Goal: Find specific page/section: Find specific page/section

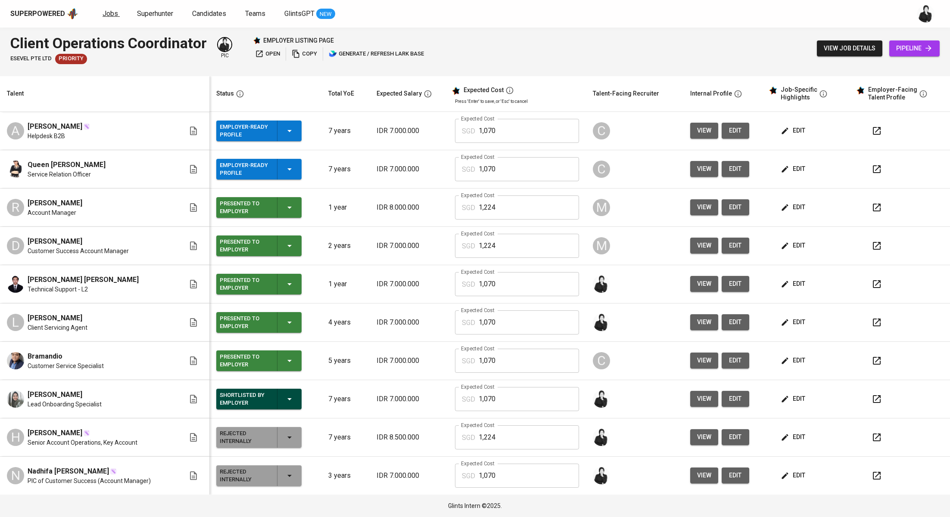
click at [103, 14] on span "Jobs" at bounding box center [111, 13] width 16 height 8
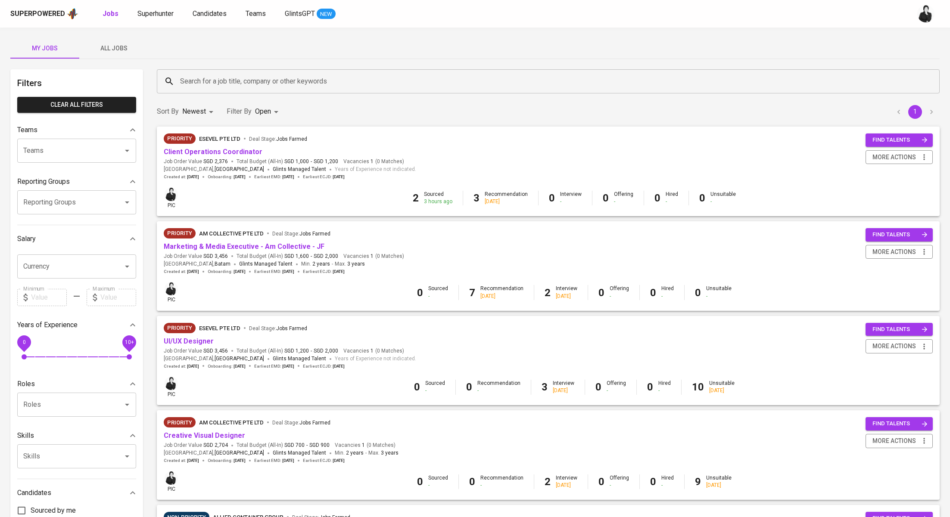
click at [228, 87] on input "Search for a job title, company or other keywords" at bounding box center [550, 81] width 745 height 16
type input "n"
click at [111, 53] on button "All Jobs" at bounding box center [113, 48] width 69 height 21
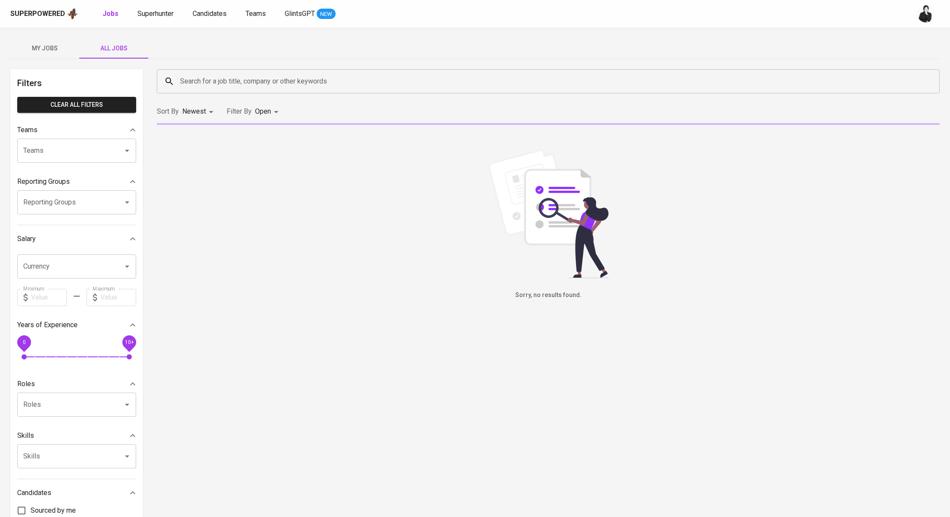
click at [228, 83] on input "Search for a job title, company or other keywords" at bounding box center [550, 81] width 745 height 16
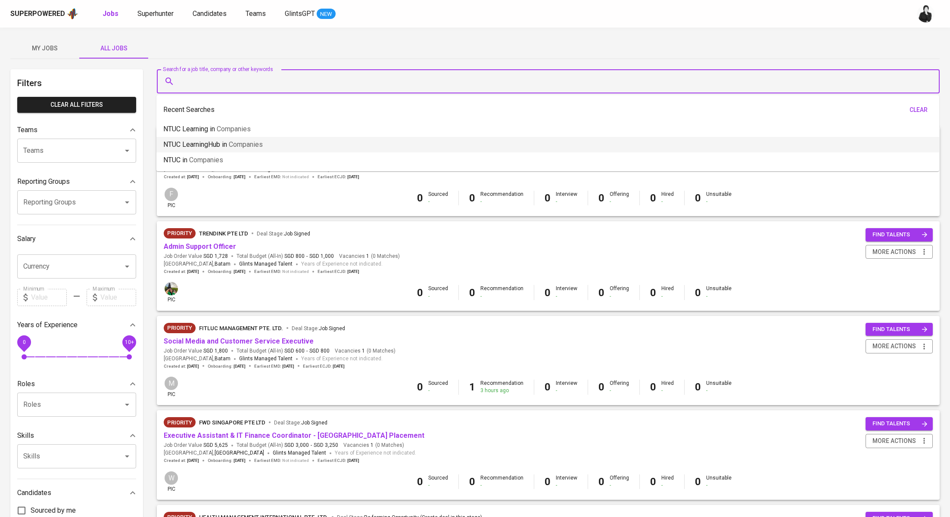
click at [251, 141] on span "Companies" at bounding box center [246, 144] width 34 height 8
type input "NTUC LearningHub"
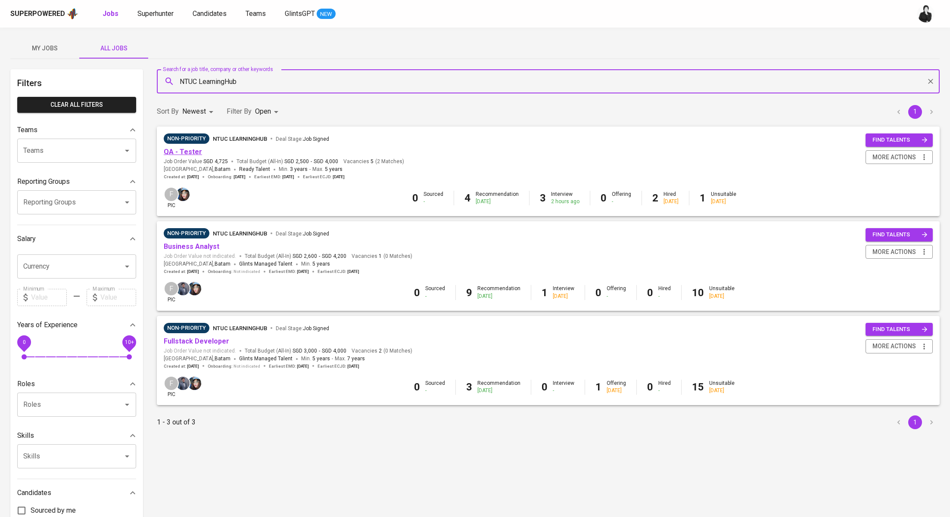
click at [191, 152] on link "QA - Tester" at bounding box center [183, 152] width 38 height 8
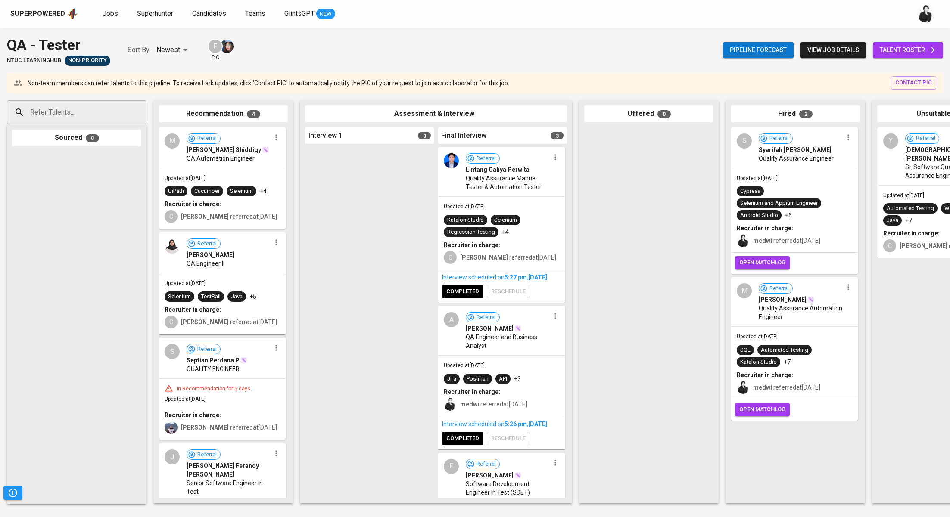
click at [928, 57] on link "talent roster" at bounding box center [908, 50] width 70 height 16
